Goal: Information Seeking & Learning: Learn about a topic

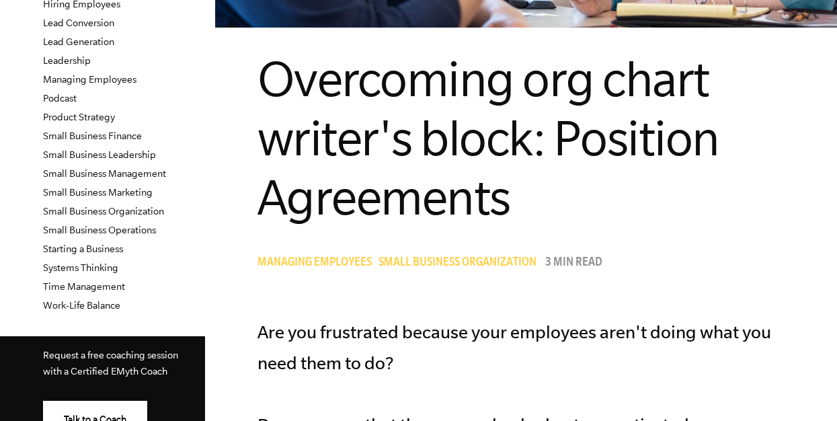
scroll to position [333, 0]
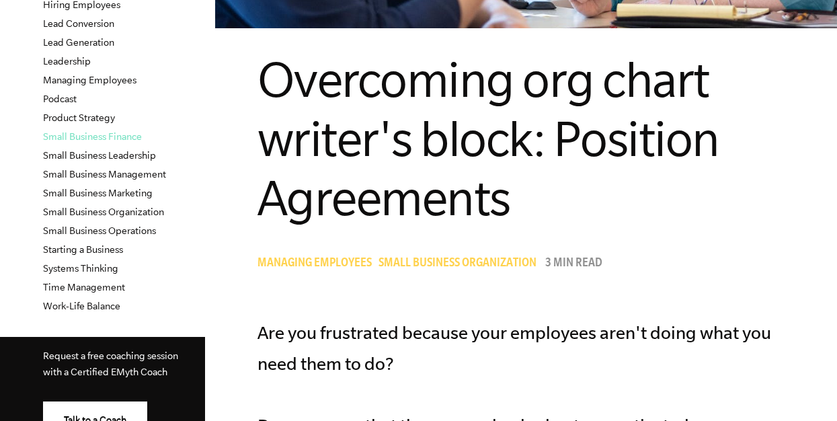
click at [104, 139] on link "Small Business Finance" at bounding box center [92, 136] width 99 height 11
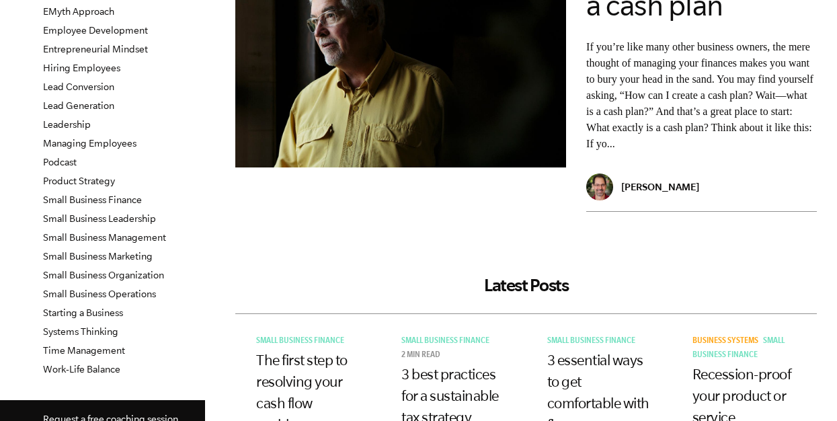
scroll to position [271, 0]
click at [776, 145] on p "If you’re like many other business owners, the mere thought of managing your fi…" at bounding box center [701, 94] width 231 height 113
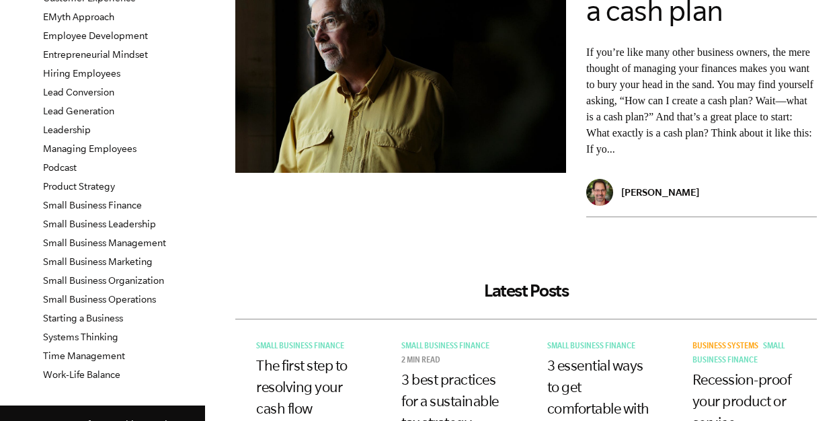
scroll to position [300, 0]
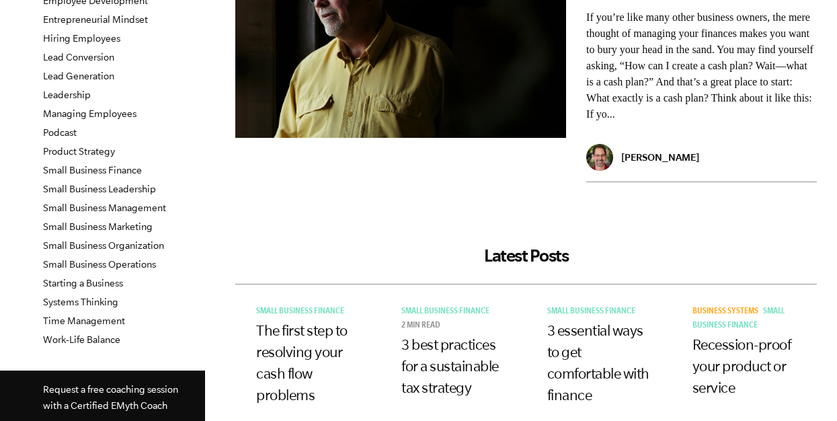
click at [658, 155] on p "Adam Traub" at bounding box center [660, 156] width 78 height 11
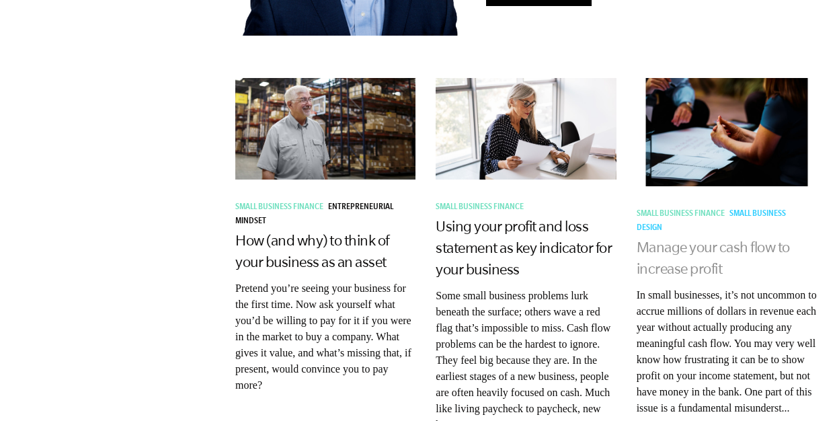
scroll to position [962, 0]
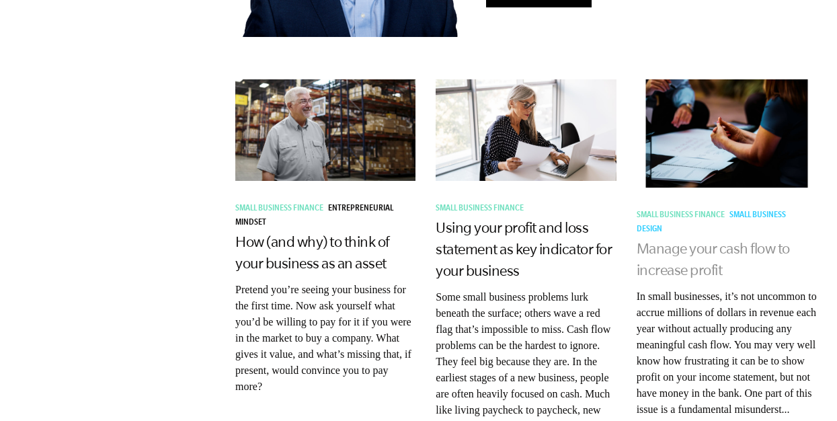
click at [684, 240] on link "Manage your cash flow to increase profit" at bounding box center [713, 259] width 153 height 38
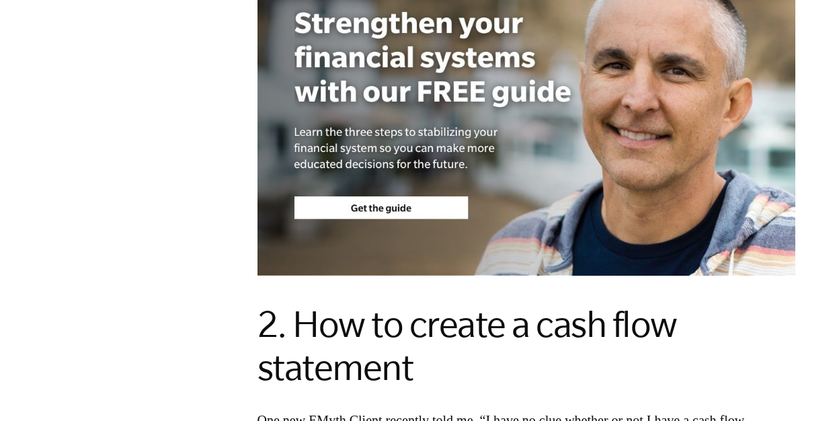
scroll to position [1934, 0]
